Goal: Transaction & Acquisition: Purchase product/service

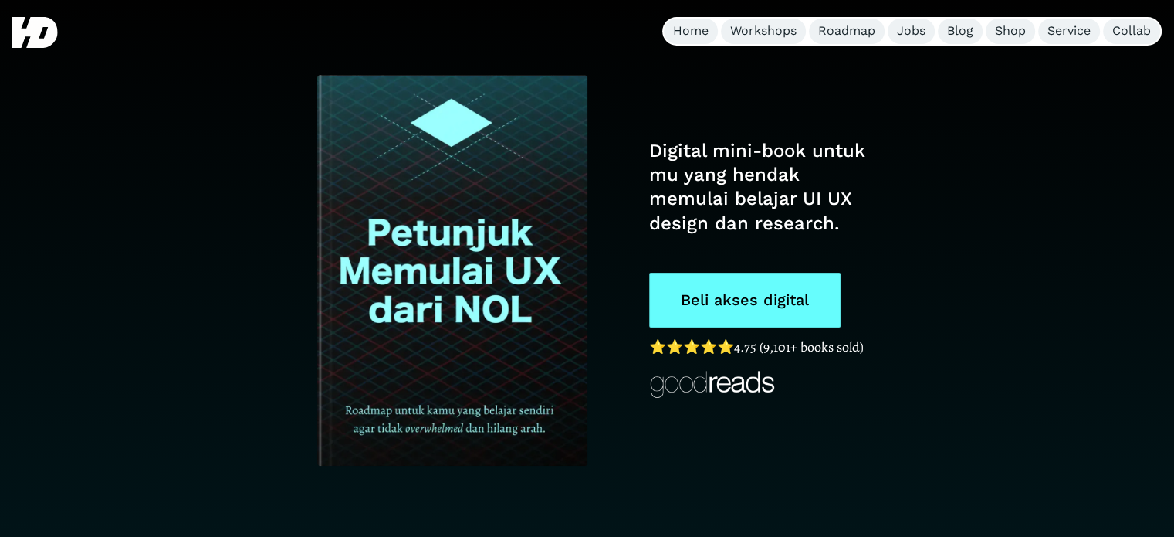
click at [768, 298] on link "Beli akses digital" at bounding box center [744, 300] width 191 height 55
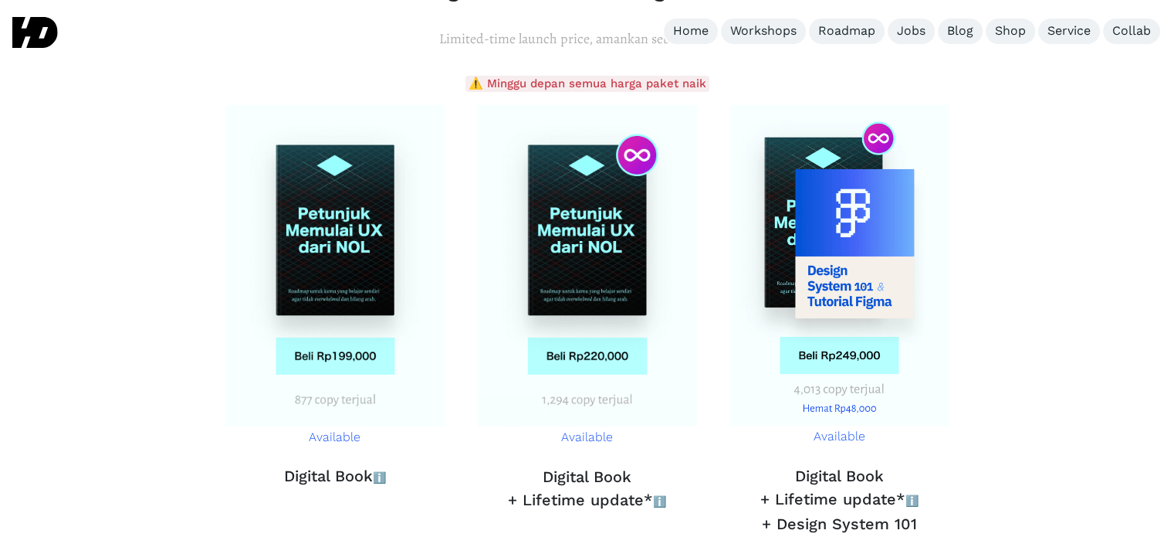
scroll to position [5647, 0]
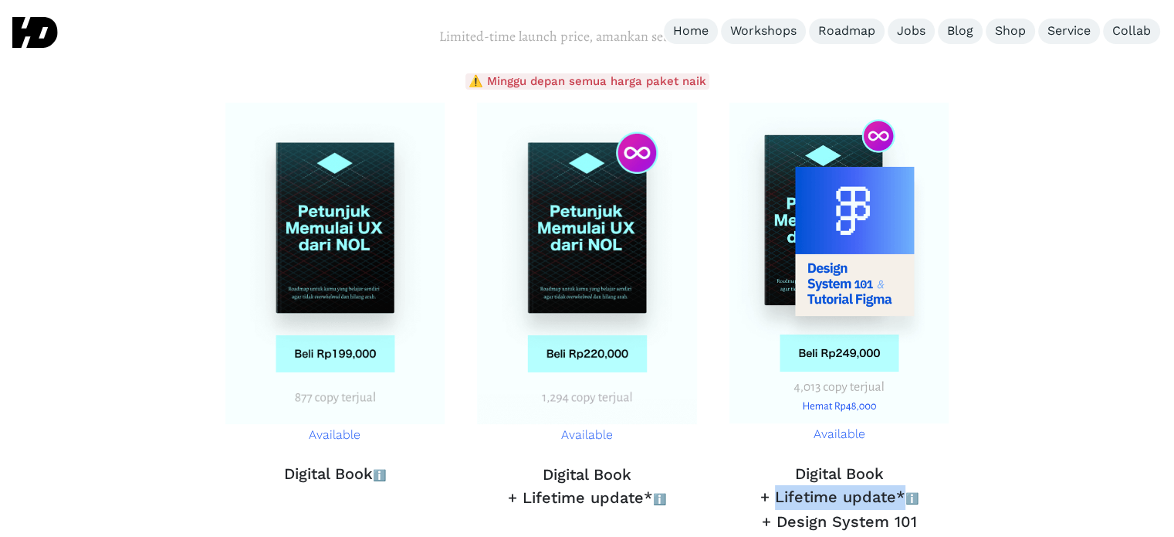
drag, startPoint x: 773, startPoint y: 387, endPoint x: 899, endPoint y: 385, distance: 125.9
click at [899, 462] on h3 "Digital Book + Lifetime update* ℹ️ + Design System 101" at bounding box center [840, 497] width 222 height 71
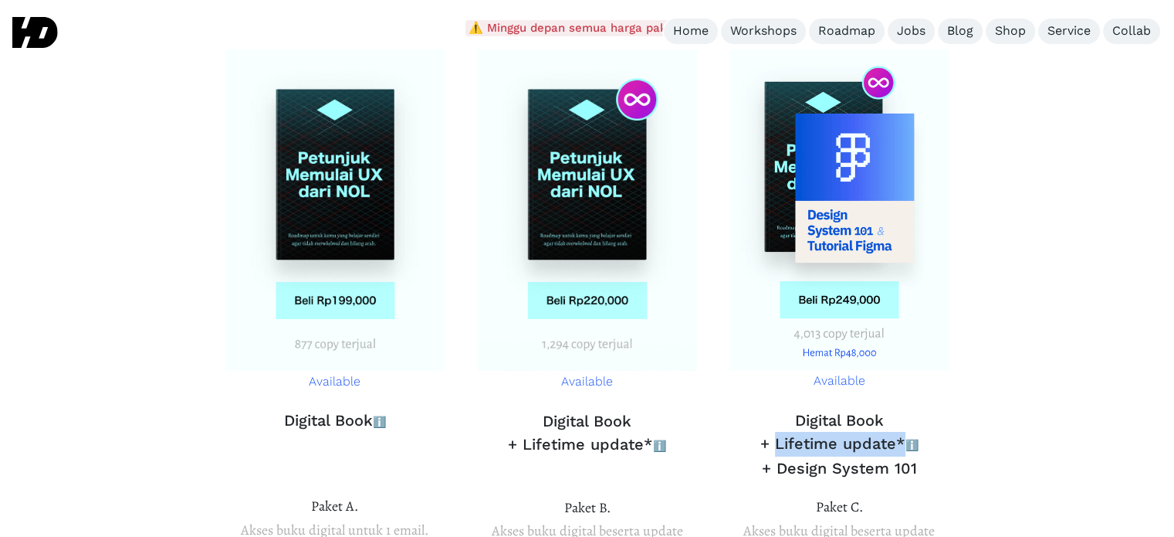
scroll to position [5699, 0]
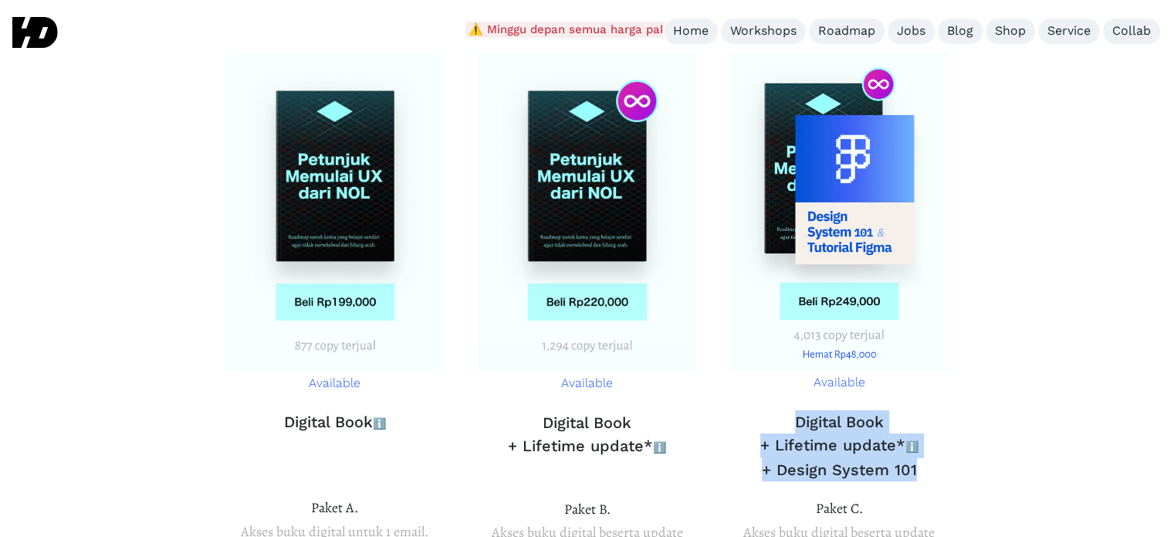
drag, startPoint x: 1062, startPoint y: 293, endPoint x: 801, endPoint y: 382, distance: 276.4
click at [857, 410] on h3 "Digital Book + Lifetime update* ℹ️ + Design System 101" at bounding box center [840, 445] width 222 height 71
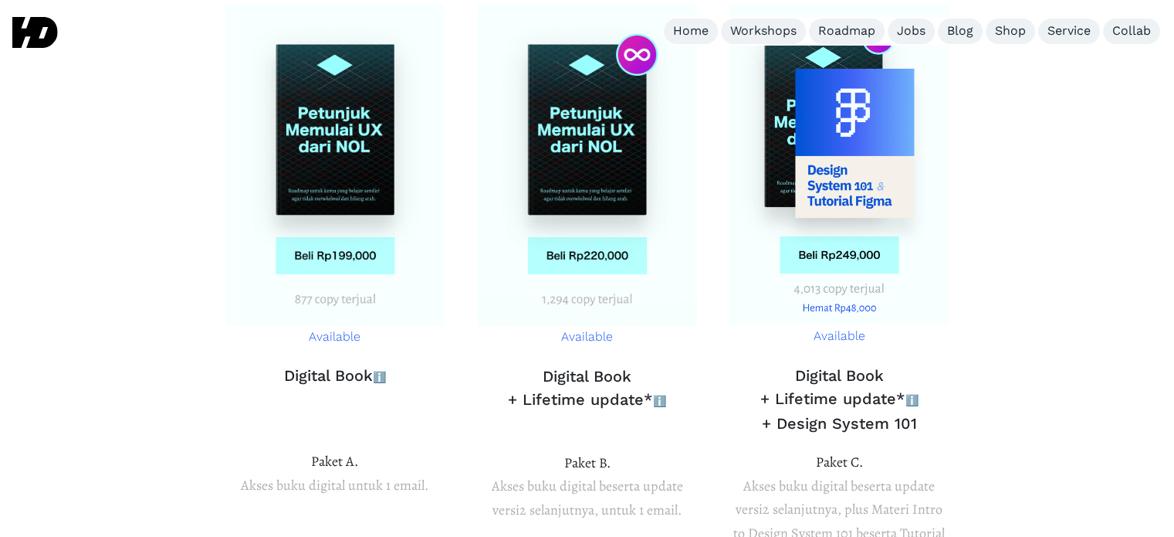
scroll to position [5746, 0]
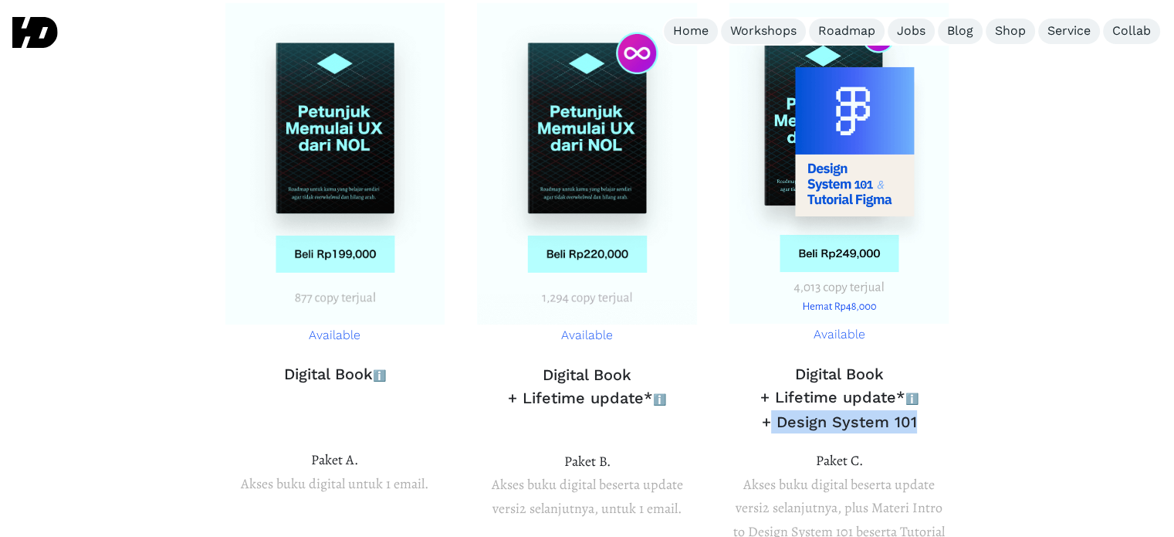
drag, startPoint x: 917, startPoint y: 309, endPoint x: 774, endPoint y: 313, distance: 143.7
click at [774, 362] on h3 "Digital Book + Lifetime update* ℹ️ + Design System 101" at bounding box center [840, 397] width 222 height 71
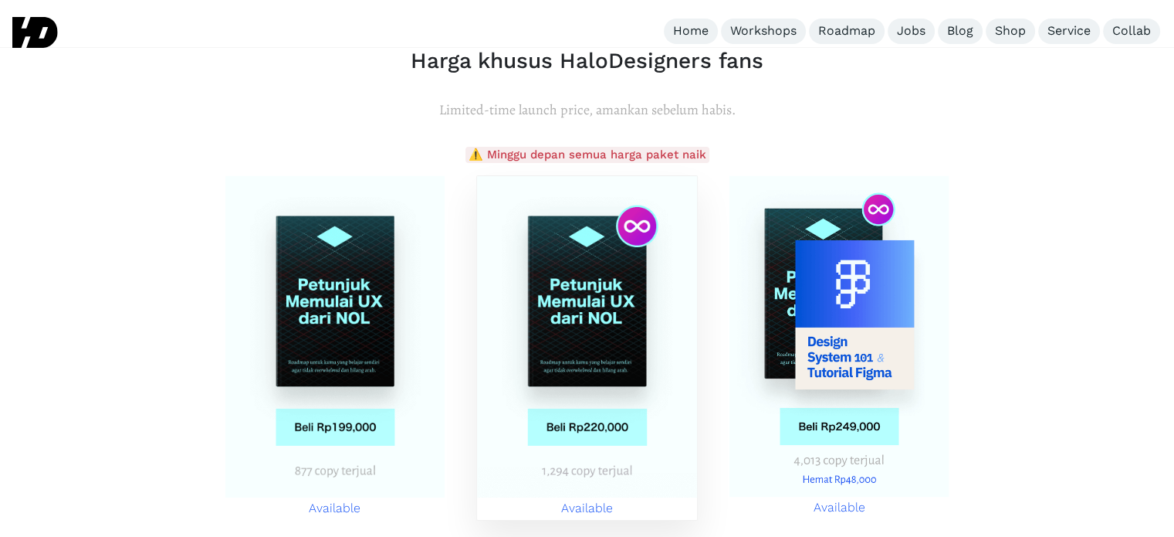
scroll to position [5574, 0]
